Goal: Find specific page/section: Find specific page/section

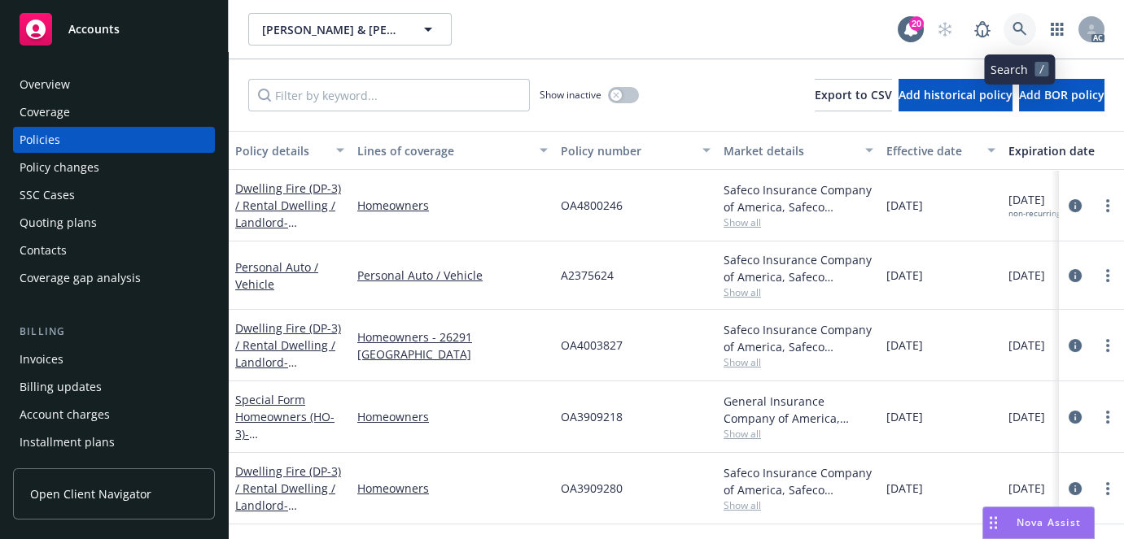
click at [1019, 29] on icon at bounding box center [1019, 29] width 14 height 14
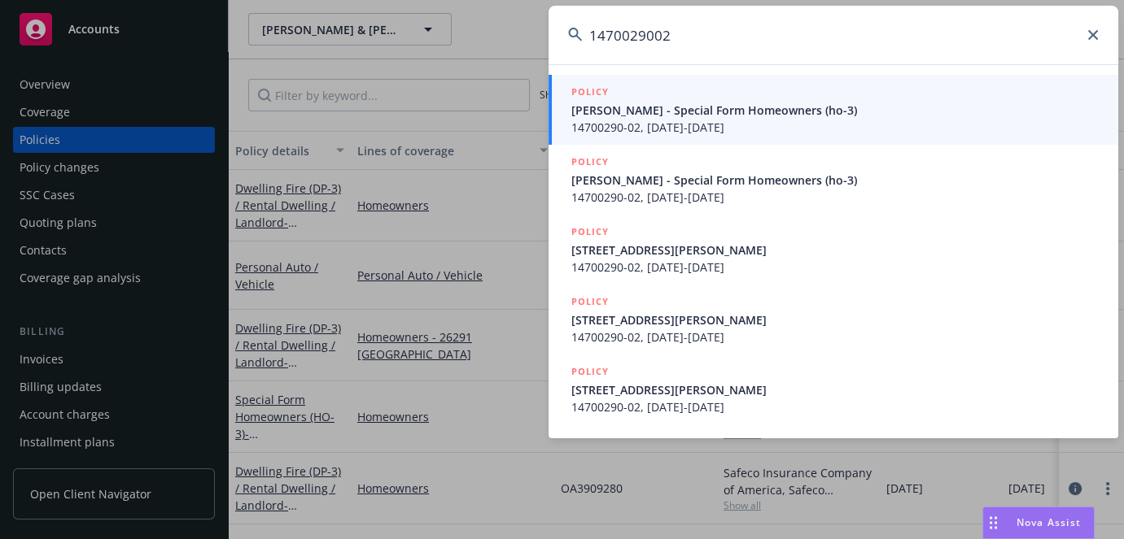
type input "1470029002"
click at [640, 110] on span "[PERSON_NAME] - Special Form Homeowners (ho-3)" at bounding box center [834, 110] width 527 height 17
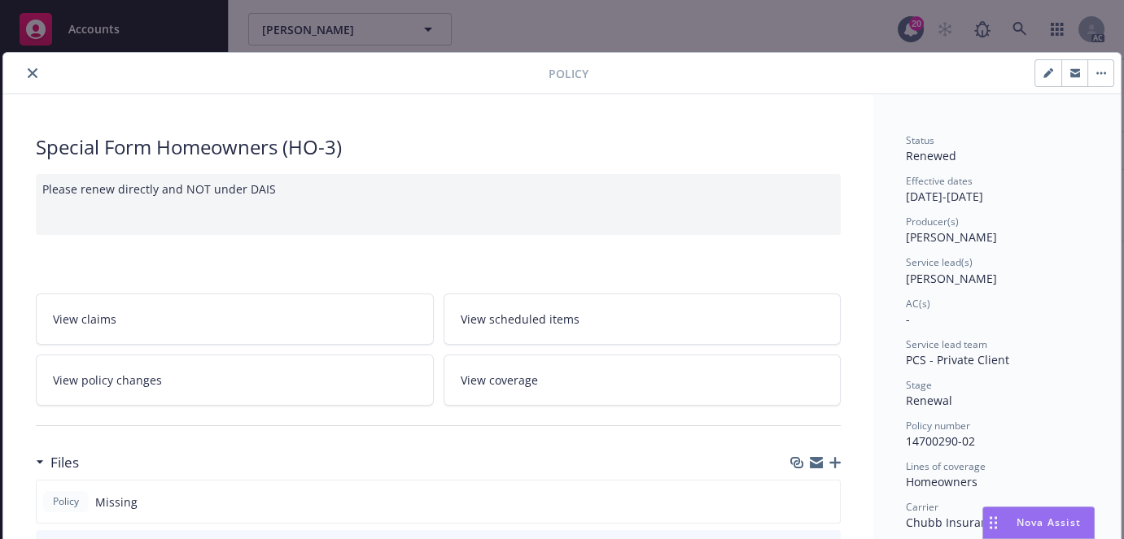
click at [28, 74] on icon "close" at bounding box center [33, 73] width 10 height 10
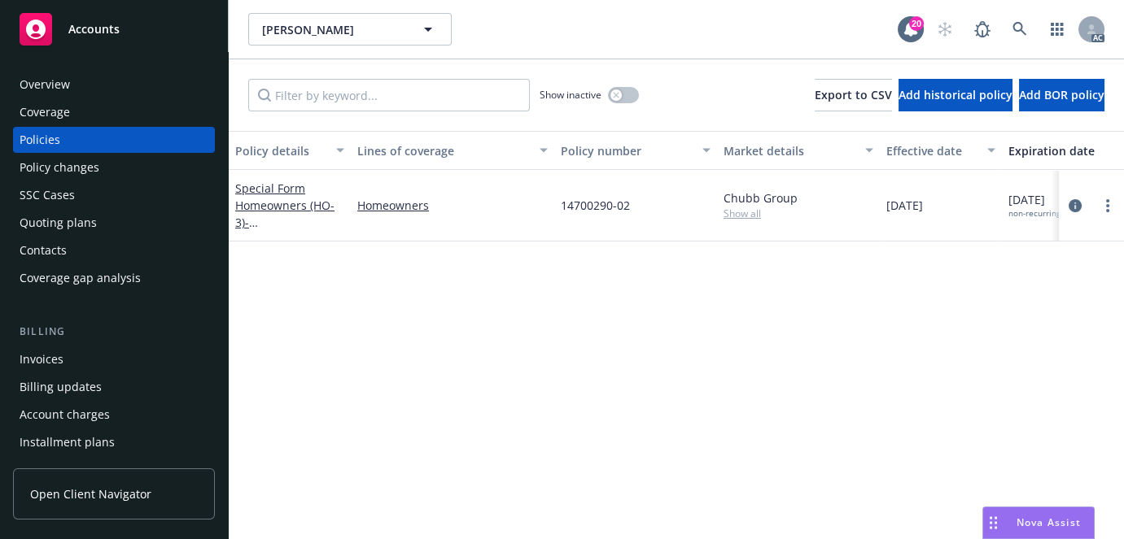
click at [60, 90] on div "Overview" at bounding box center [45, 85] width 50 height 26
